Goal: Entertainment & Leisure: Consume media (video, audio)

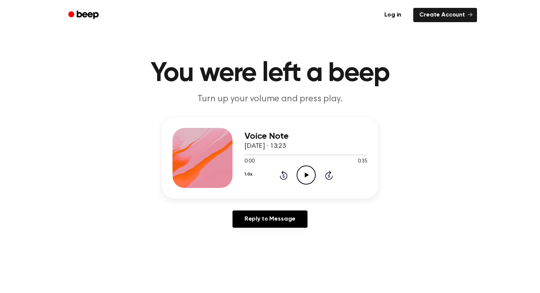
click at [301, 173] on icon "Play Audio" at bounding box center [305, 174] width 19 height 19
click at [344, 179] on div "1.0x Rewind 5 seconds Pause Audio Skip 5 seconds" at bounding box center [305, 174] width 123 height 19
drag, startPoint x: 279, startPoint y: 154, endPoint x: 242, endPoint y: 154, distance: 36.7
click at [242, 154] on div "Voice Note [DATE] · 13:23 0:35 0:35 Your browser does not support the [object O…" at bounding box center [270, 157] width 216 height 81
drag, startPoint x: 329, startPoint y: 154, endPoint x: 248, endPoint y: 152, distance: 81.0
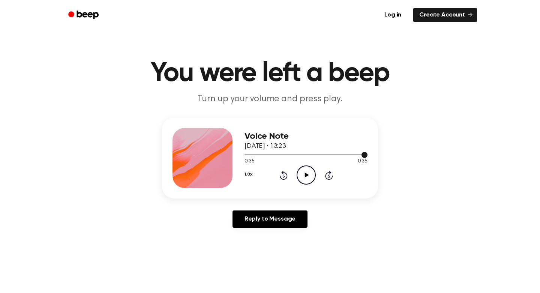
click at [248, 152] on div at bounding box center [305, 154] width 123 height 6
click at [303, 176] on icon "Play Audio" at bounding box center [305, 174] width 19 height 19
click at [331, 36] on main "You were left a beep Turn up your volume and press play. Voice Note [DATE] · 13…" at bounding box center [270, 231] width 540 height 462
click at [299, 175] on icon "Pause Audio" at bounding box center [305, 174] width 19 height 19
drag, startPoint x: 263, startPoint y: 154, endPoint x: 243, endPoint y: 154, distance: 20.2
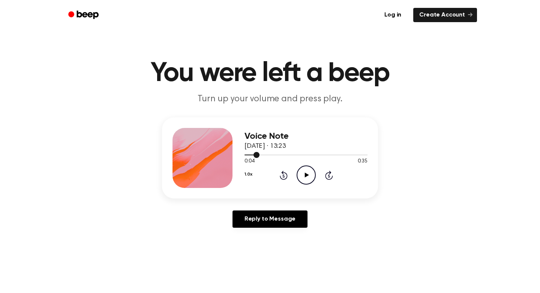
click at [243, 154] on div "Voice Note [DATE] · 13:23 0:04 0:35 Your browser does not support the [object O…" at bounding box center [270, 157] width 216 height 81
drag, startPoint x: 256, startPoint y: 156, endPoint x: 246, endPoint y: 156, distance: 10.1
click at [246, 156] on div at bounding box center [305, 154] width 123 height 6
click at [302, 173] on icon "Play Audio" at bounding box center [305, 174] width 19 height 19
click at [308, 176] on icon "Pause Audio" at bounding box center [305, 174] width 19 height 19
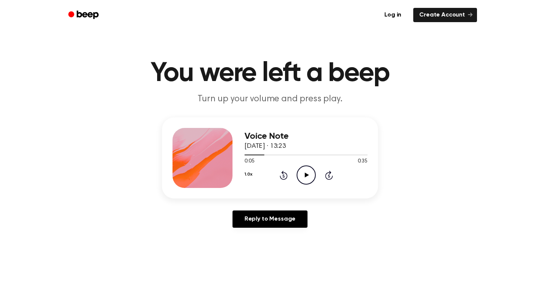
click at [306, 174] on icon at bounding box center [306, 174] width 4 height 5
click at [306, 174] on icon at bounding box center [305, 174] width 3 height 5
click at [281, 83] on h1 "You were left a beep" at bounding box center [270, 73] width 384 height 27
click at [305, 174] on icon at bounding box center [306, 174] width 4 height 5
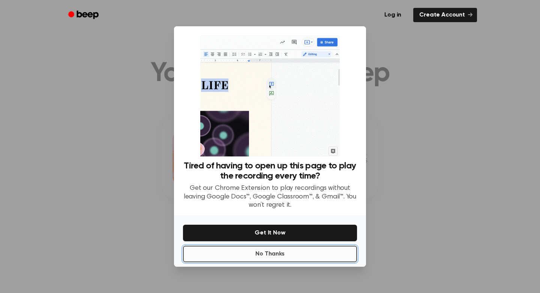
click at [289, 255] on button "No Thanks" at bounding box center [270, 253] width 174 height 16
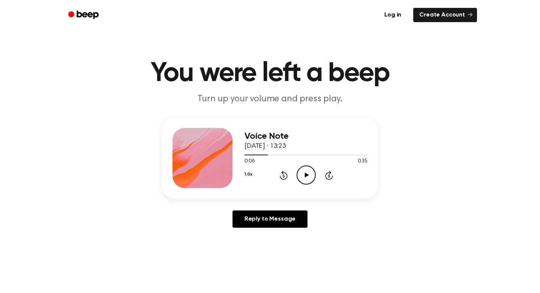
click at [301, 176] on icon "Play Audio" at bounding box center [305, 174] width 19 height 19
